Goal: Find contact information: Find contact information

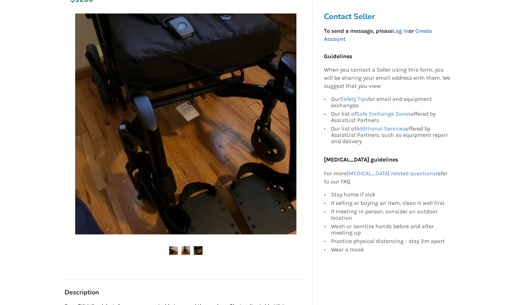
scroll to position [116, 0]
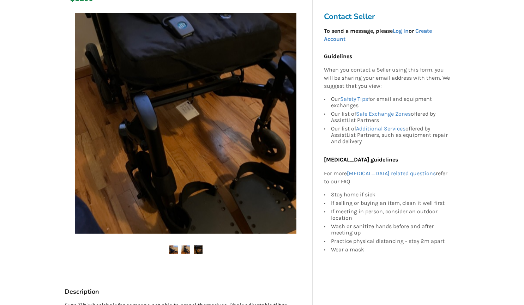
click at [165, 92] on img at bounding box center [185, 123] width 221 height 221
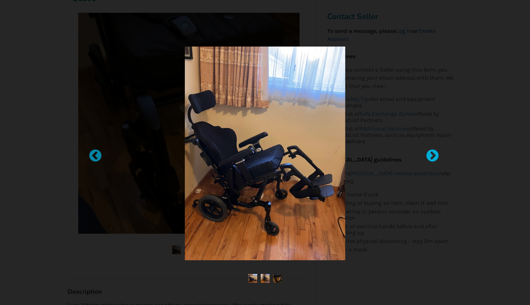
click at [432, 155] on div at bounding box center [428, 152] width 7 height 7
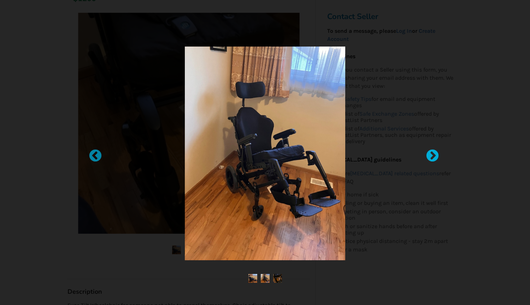
click at [432, 155] on div at bounding box center [428, 152] width 7 height 7
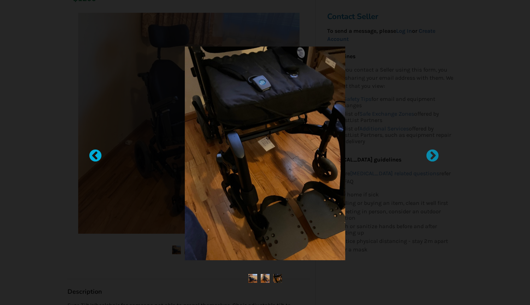
click at [95, 151] on div at bounding box center [91, 152] width 7 height 7
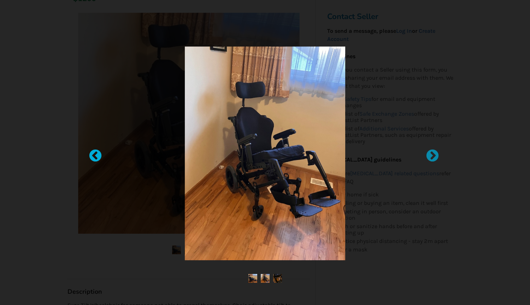
click at [95, 151] on div at bounding box center [91, 152] width 7 height 7
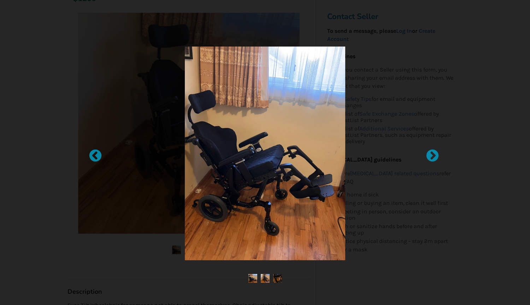
click at [454, 61] on div at bounding box center [265, 152] width 530 height 305
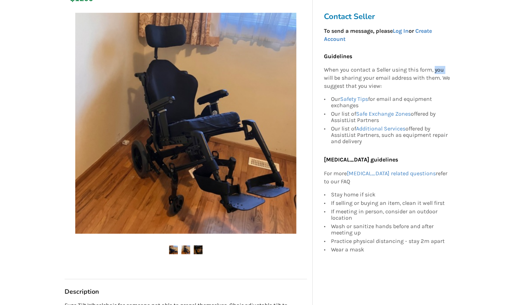
click at [454, 61] on div "Contact Seller To send a message, please Log In or Create Account Guidelines Wh…" at bounding box center [388, 137] width 141 height 261
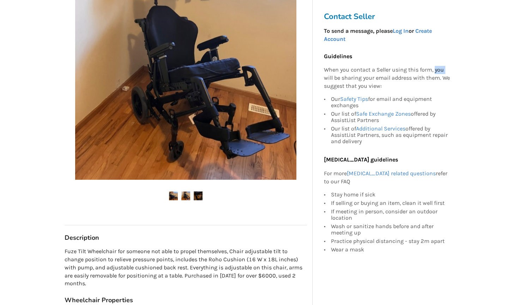
scroll to position [171, 0]
click at [157, 125] on img at bounding box center [185, 68] width 221 height 221
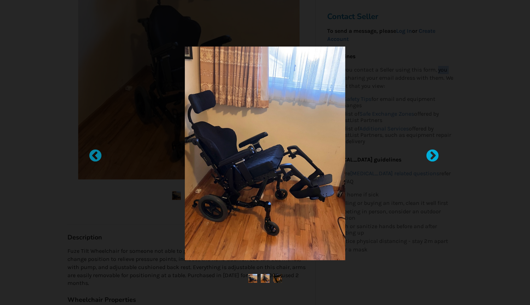
click at [432, 155] on div at bounding box center [428, 152] width 7 height 7
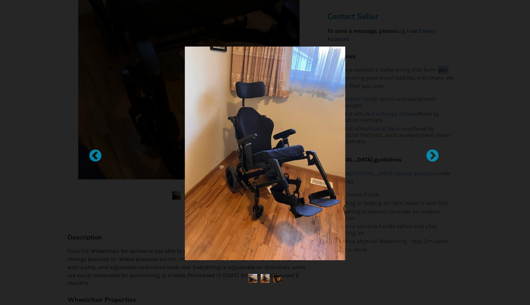
click at [54, 120] on div at bounding box center [265, 152] width 530 height 305
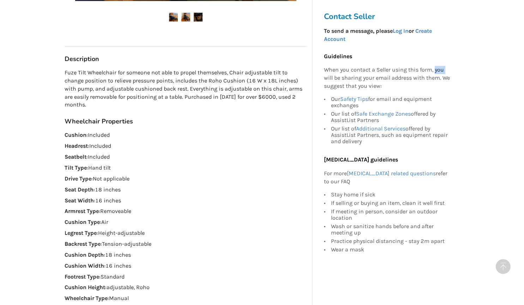
scroll to position [350, 0]
